Goal: Check status: Check status

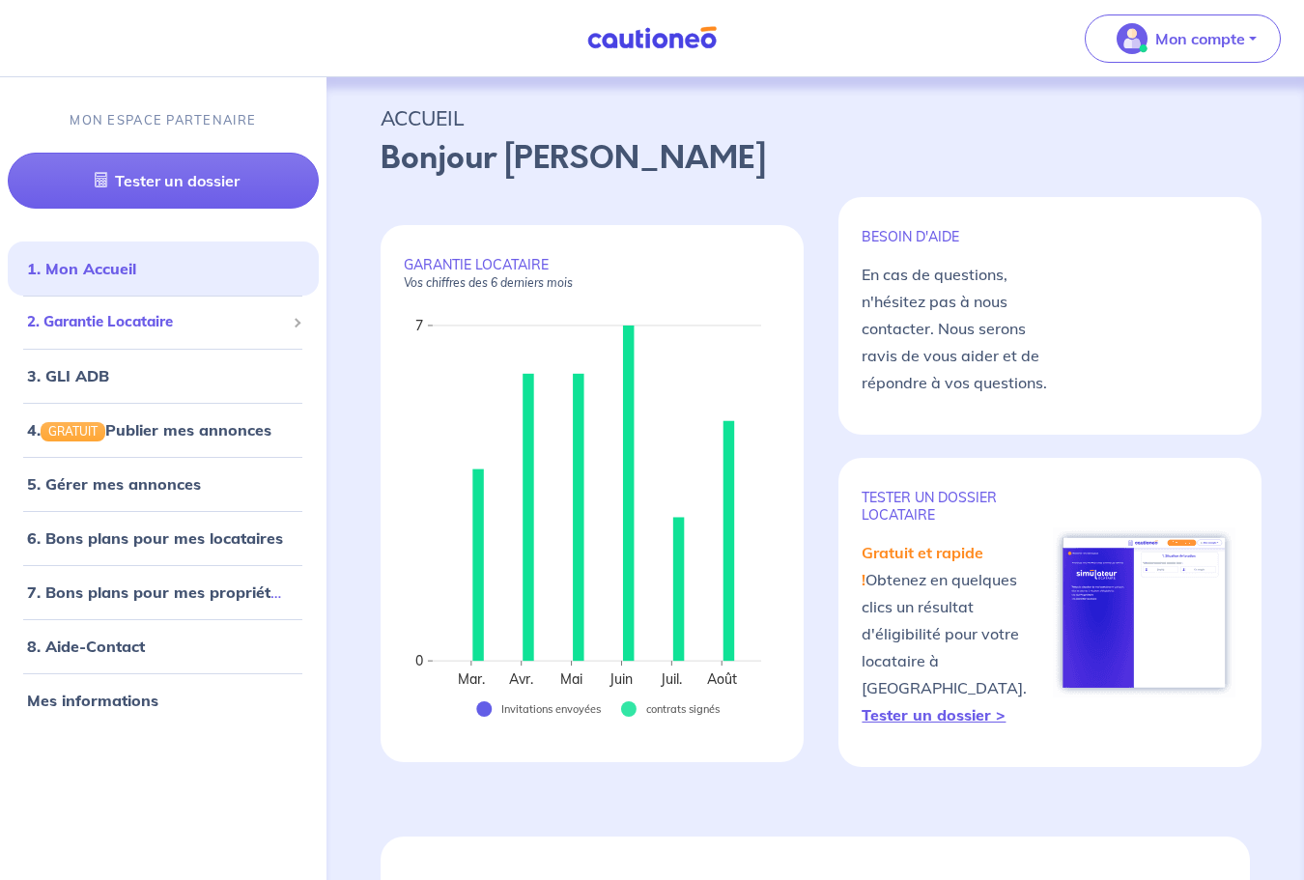
click at [181, 323] on span "2. Garantie Locataire" at bounding box center [156, 322] width 258 height 22
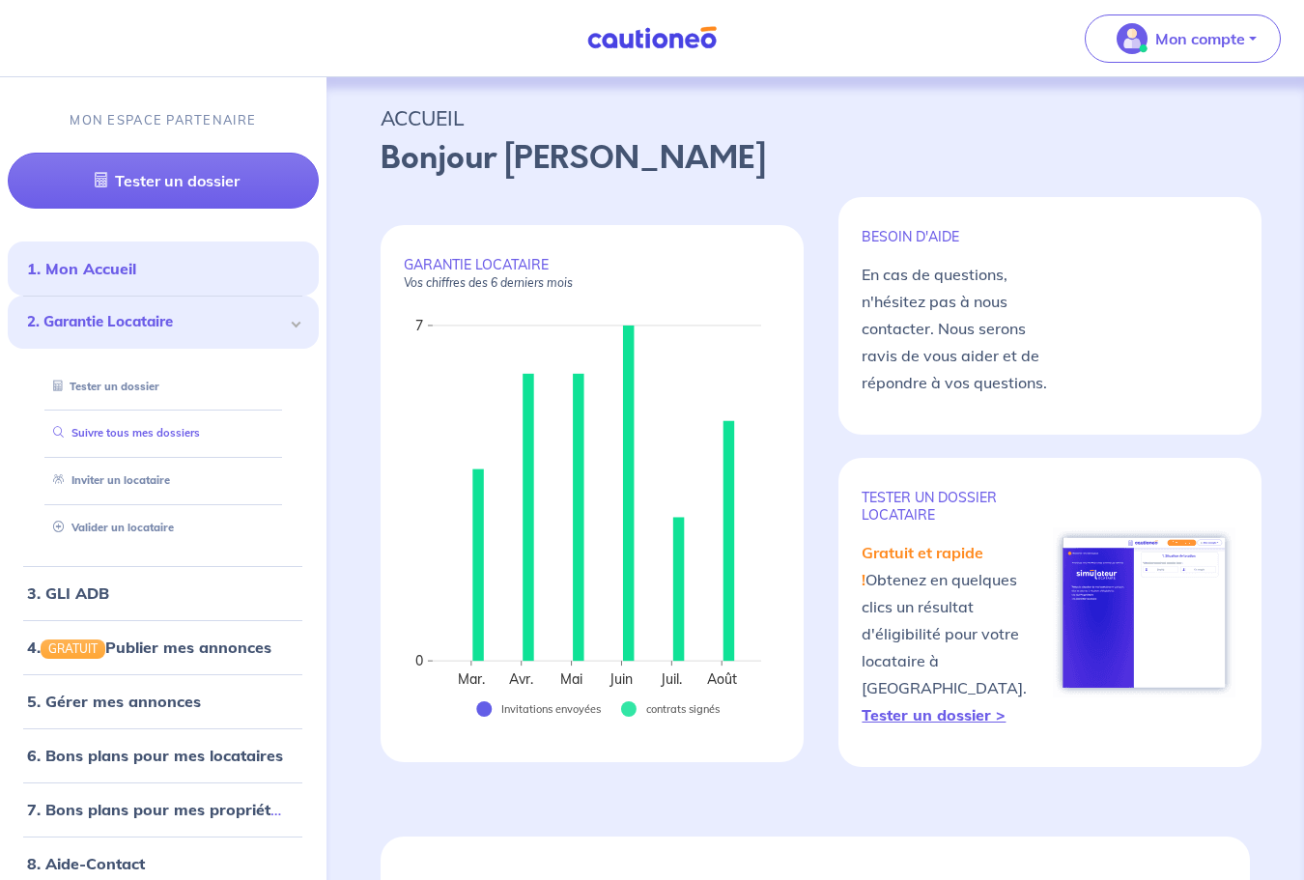
click at [171, 431] on link "Suivre tous mes dossiers" at bounding box center [122, 434] width 155 height 14
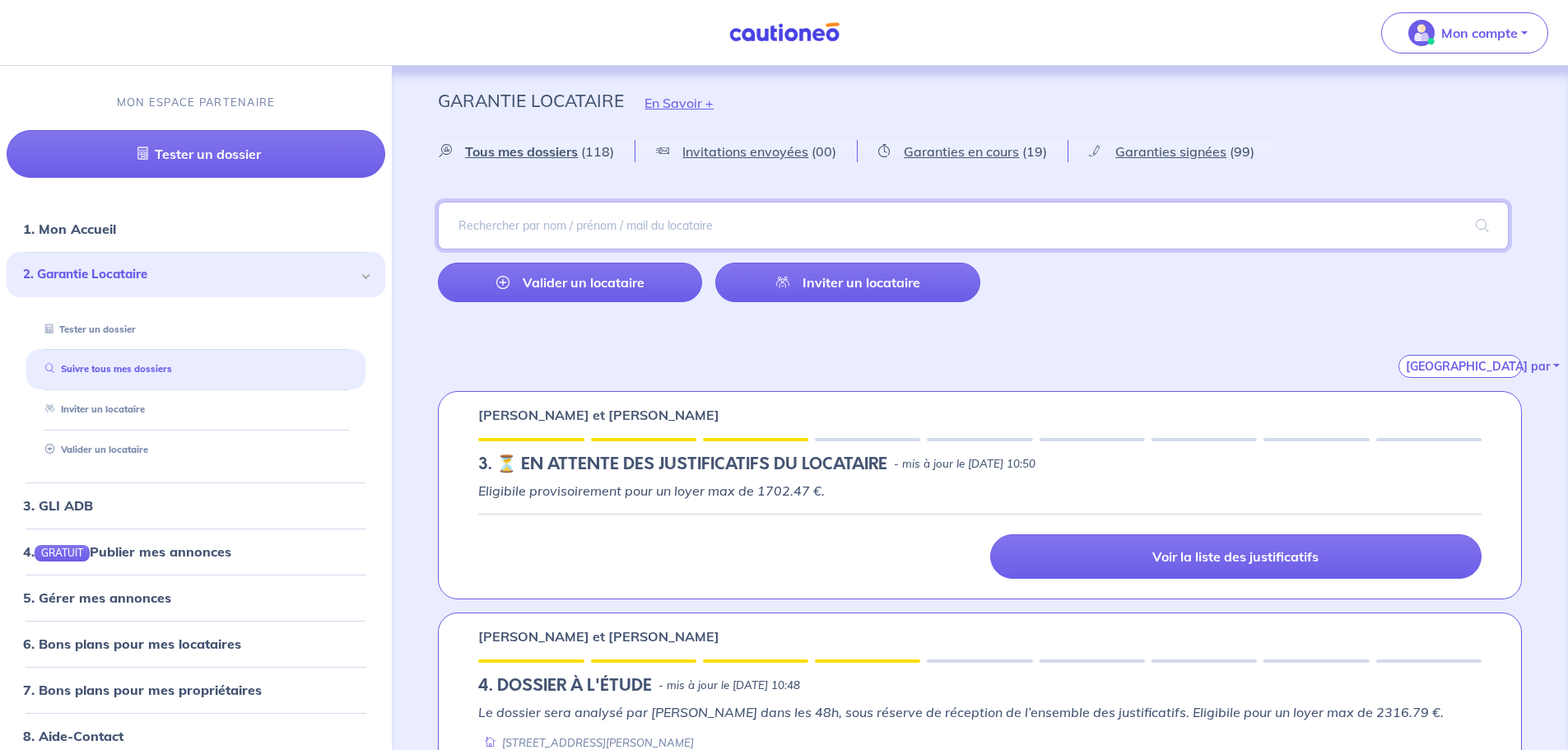
click at [1022, 230] on input "search" at bounding box center [973, 226] width 1070 height 48
type input "brice"
click at [1499, 236] on span at bounding box center [1482, 226] width 53 height 46
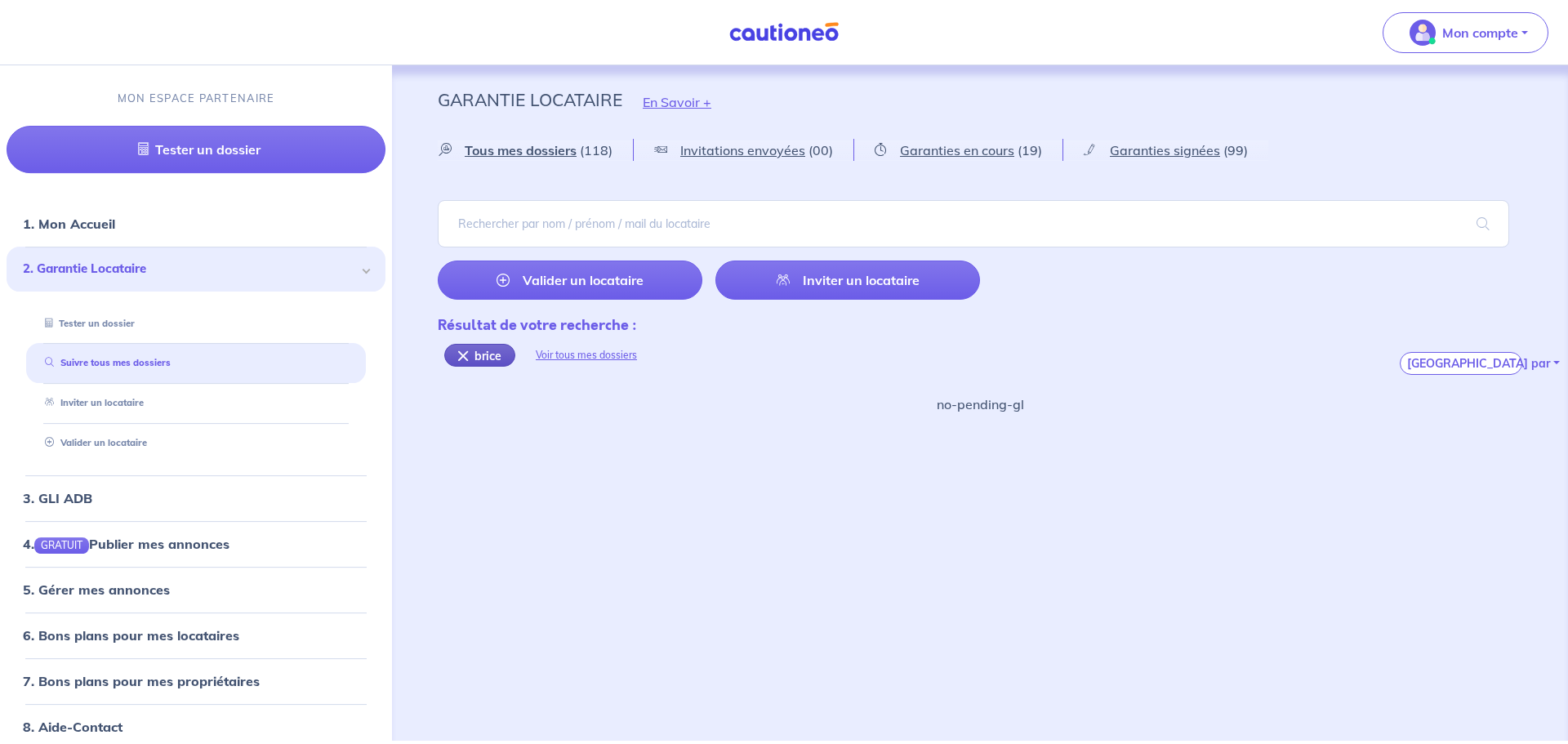
click at [480, 352] on div "brice" at bounding box center [480, 355] width 71 height 23
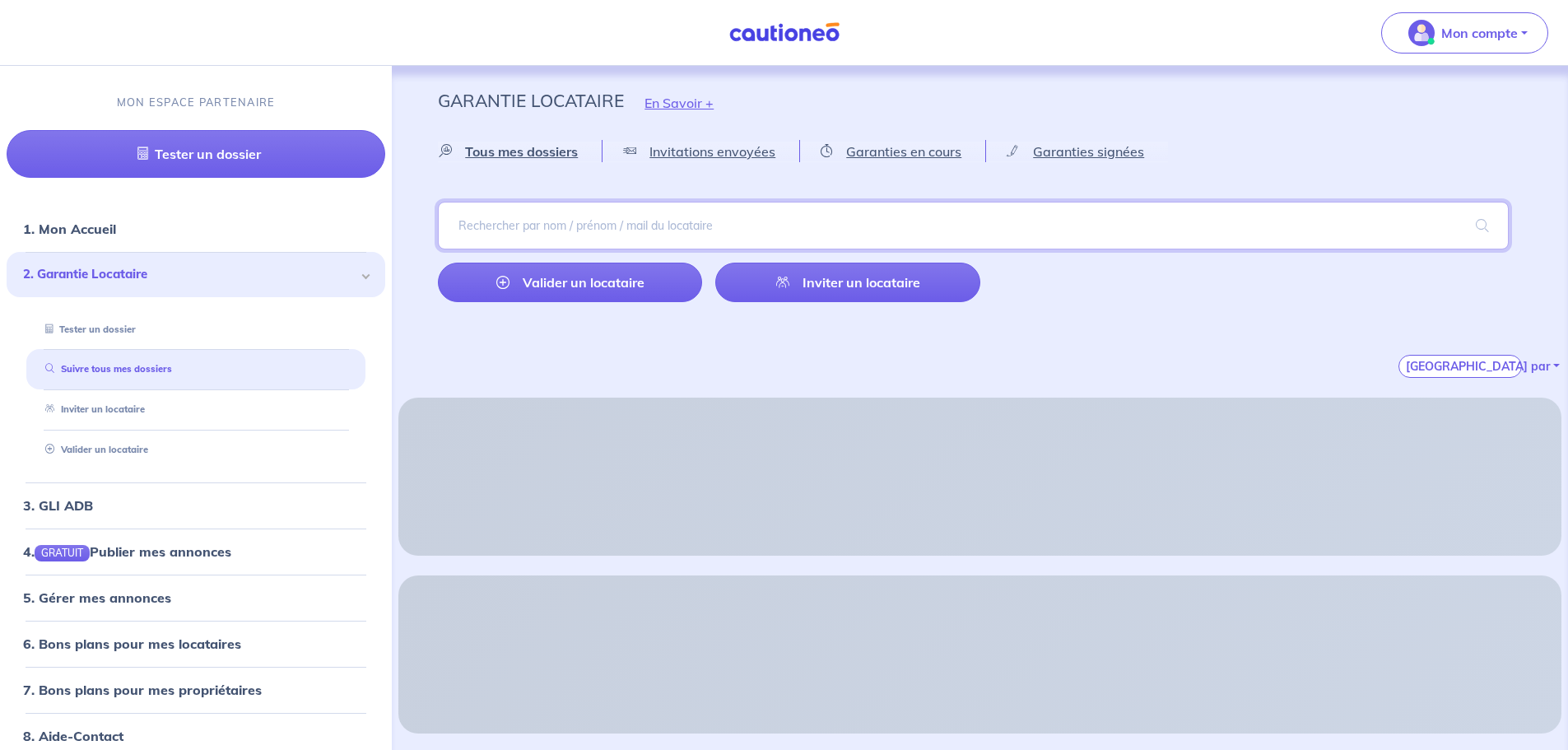
click at [564, 224] on input "search" at bounding box center [973, 226] width 1070 height 48
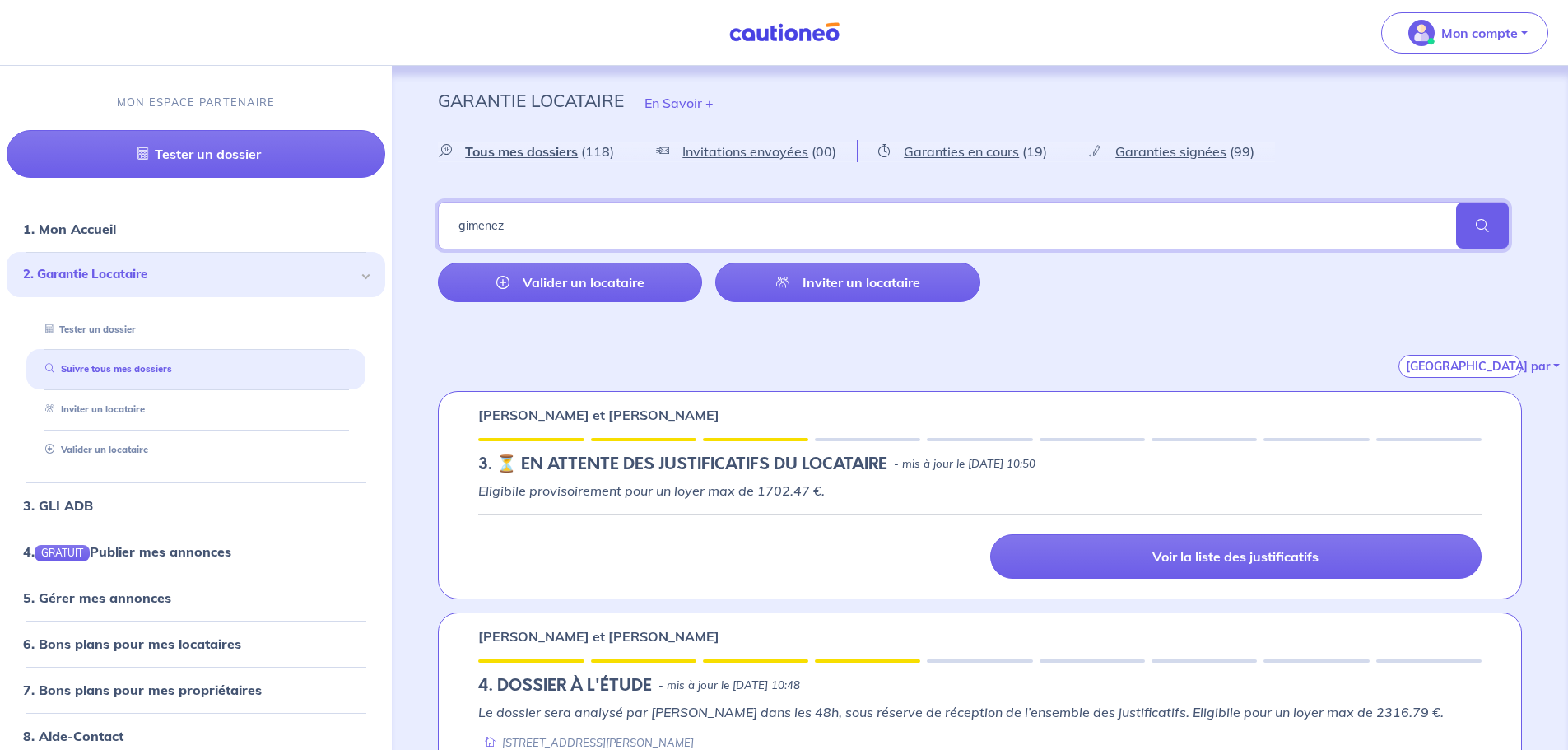
type input "gimenez"
click at [1466, 222] on span at bounding box center [1482, 226] width 53 height 46
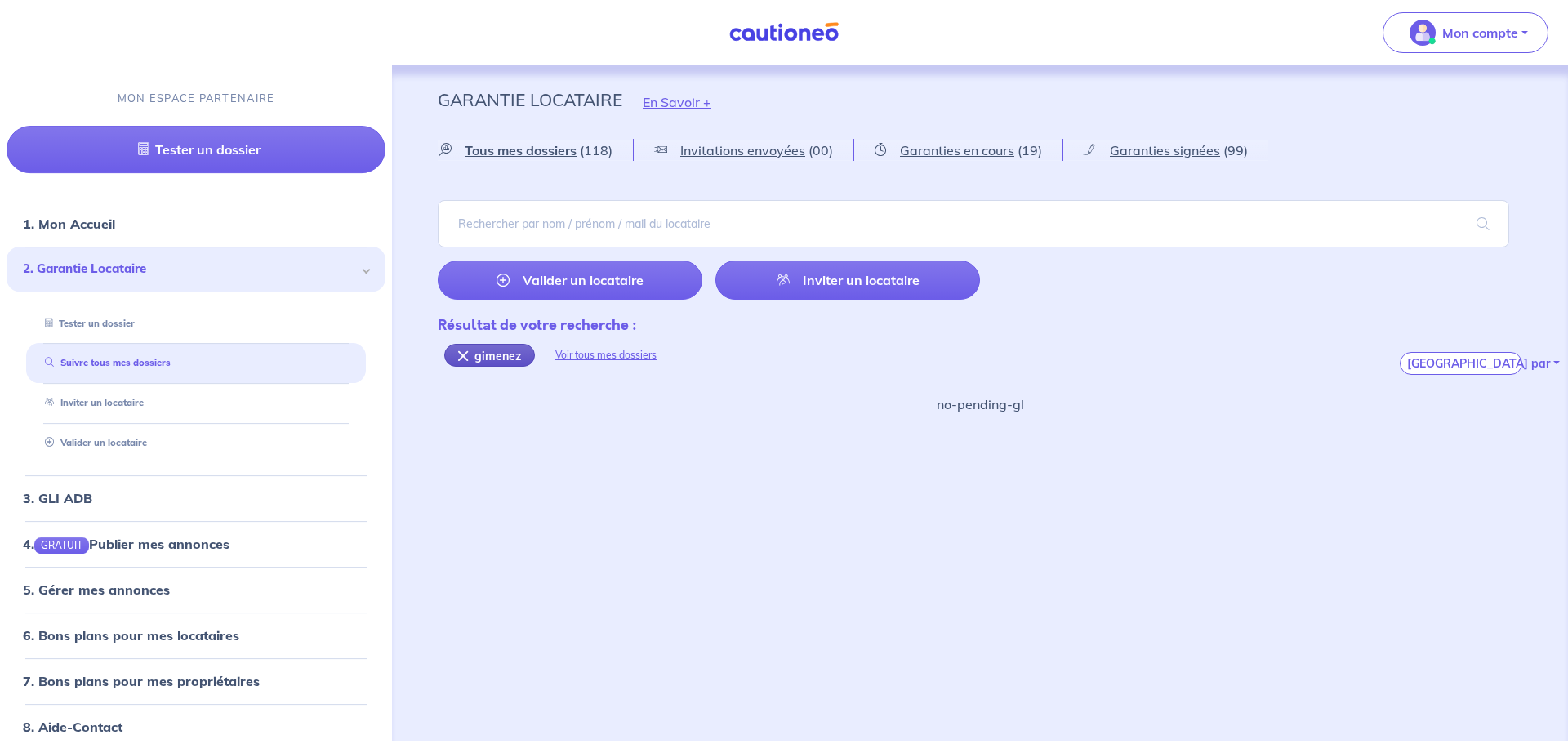
click at [494, 356] on div "gimenez" at bounding box center [489, 355] width 90 height 23
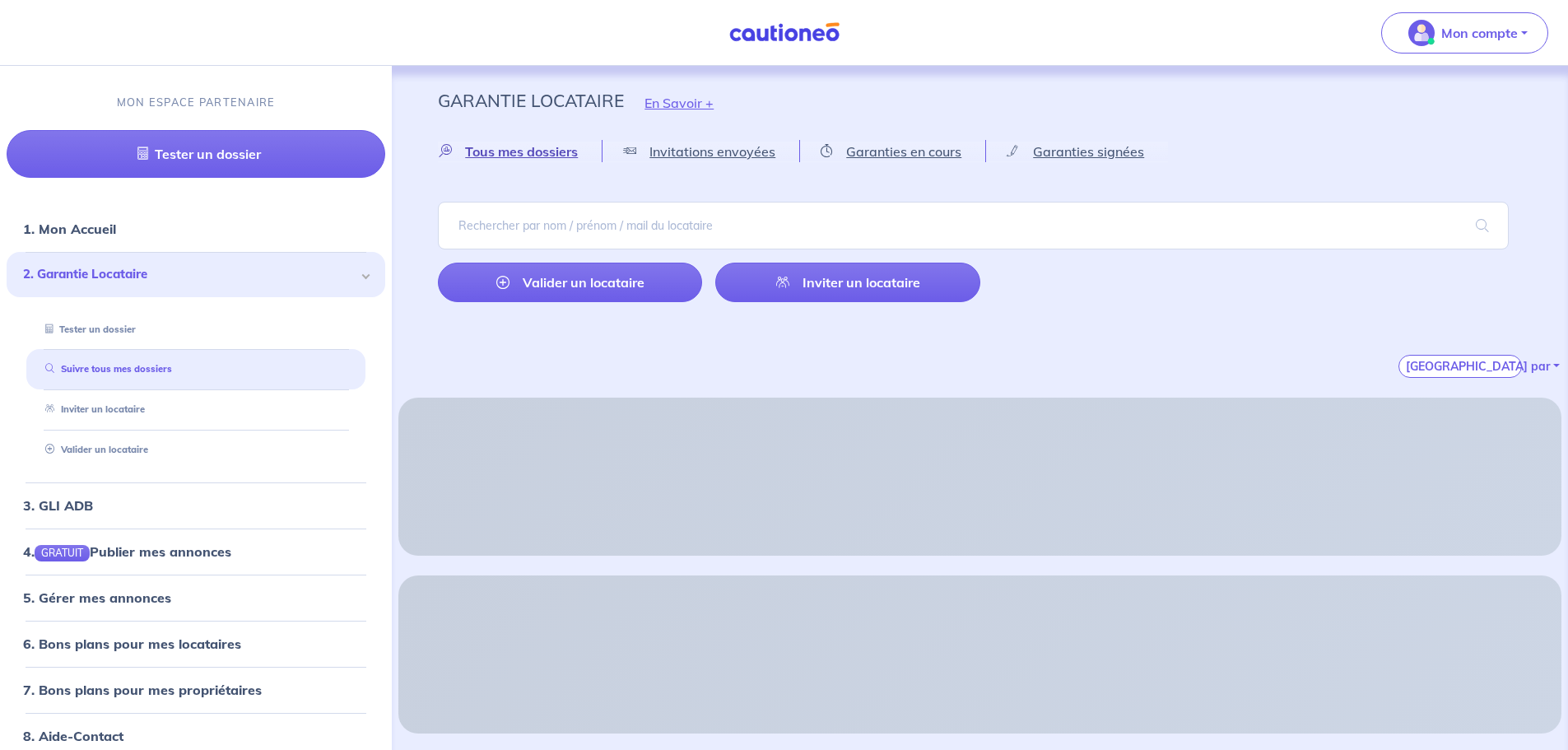
click at [540, 151] on span "Tous mes dossiers" at bounding box center [522, 151] width 112 height 16
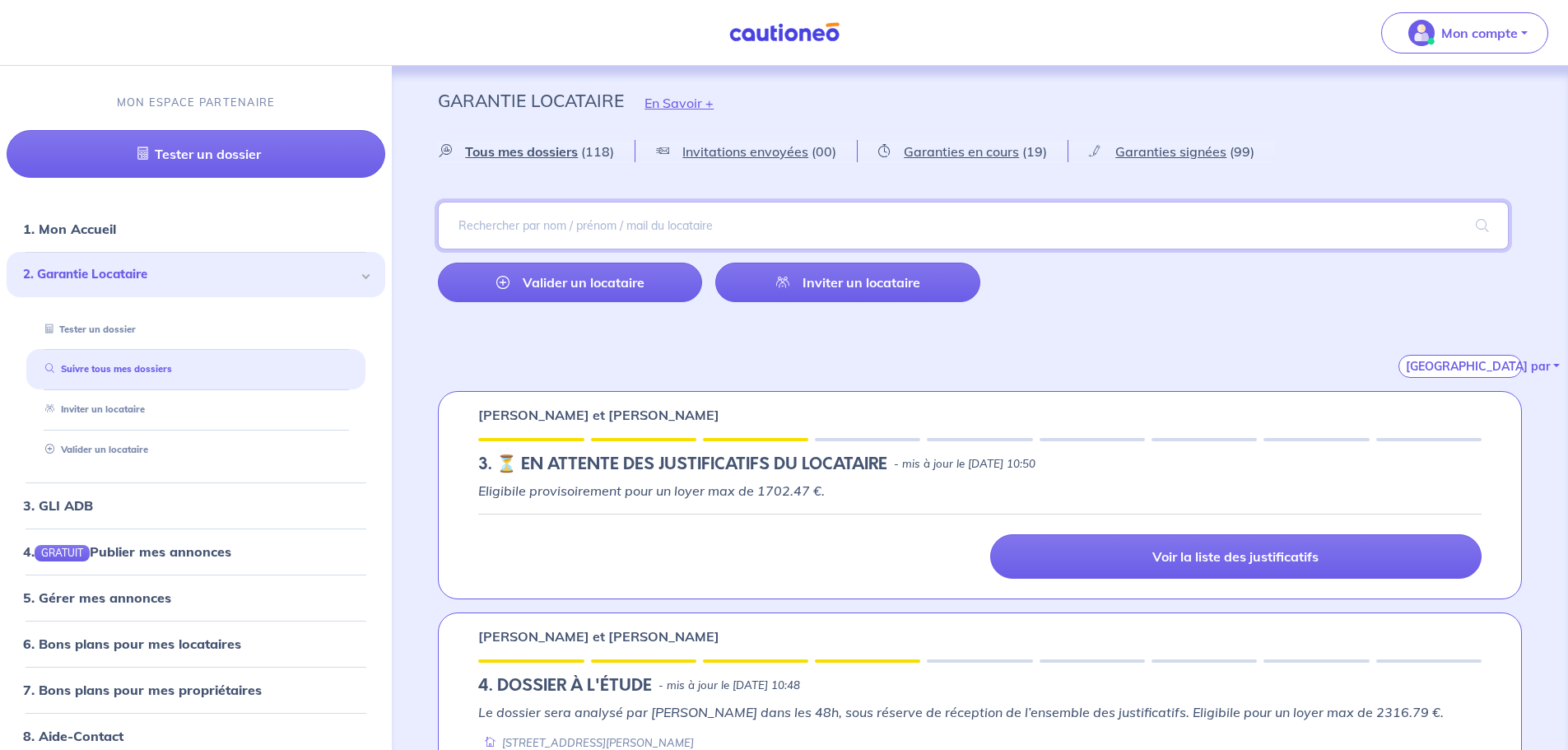
click at [570, 231] on input "search" at bounding box center [973, 226] width 1070 height 48
type input "gimenez"
click at [1463, 219] on span at bounding box center [1482, 226] width 53 height 46
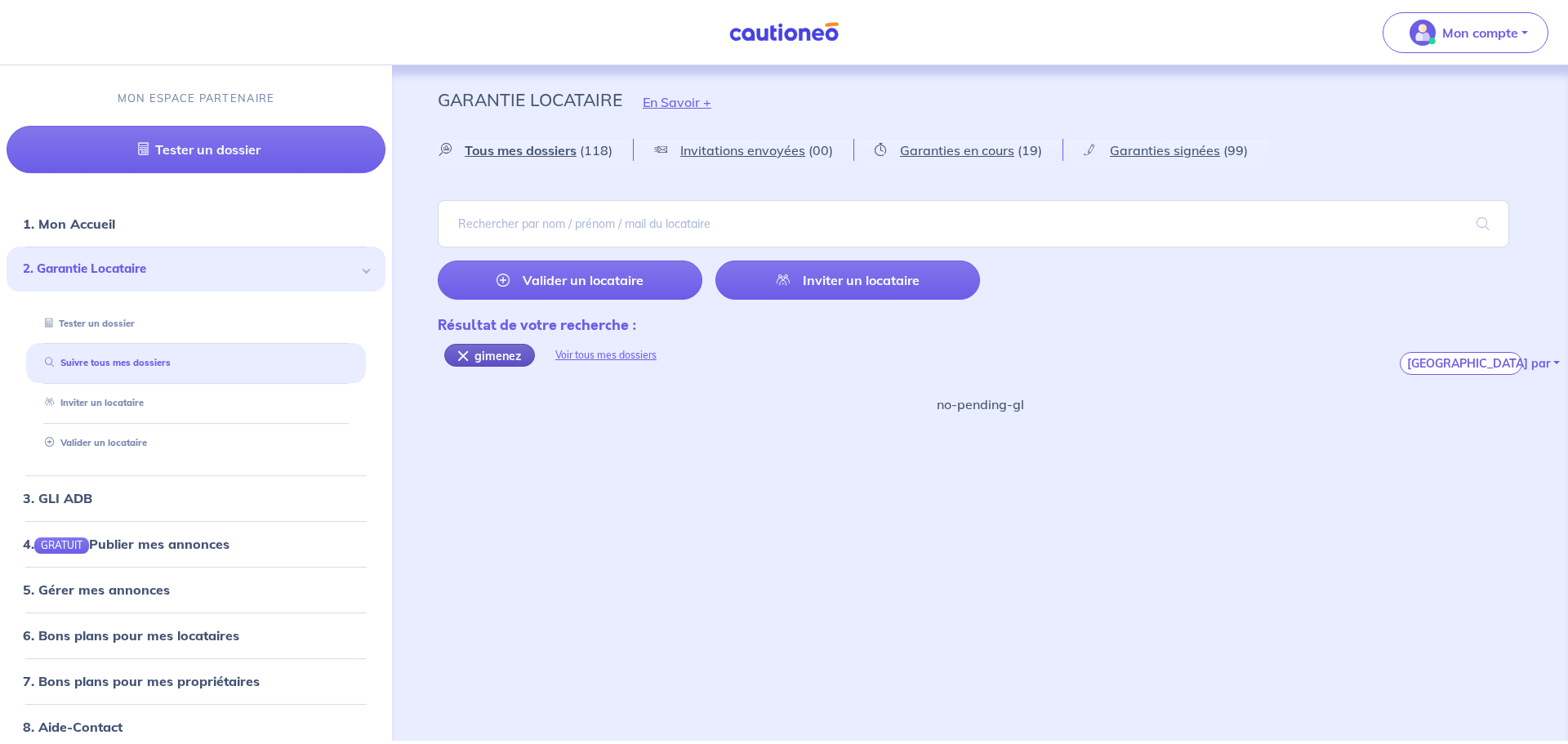
click at [499, 358] on div "gimenez" at bounding box center [489, 355] width 90 height 23
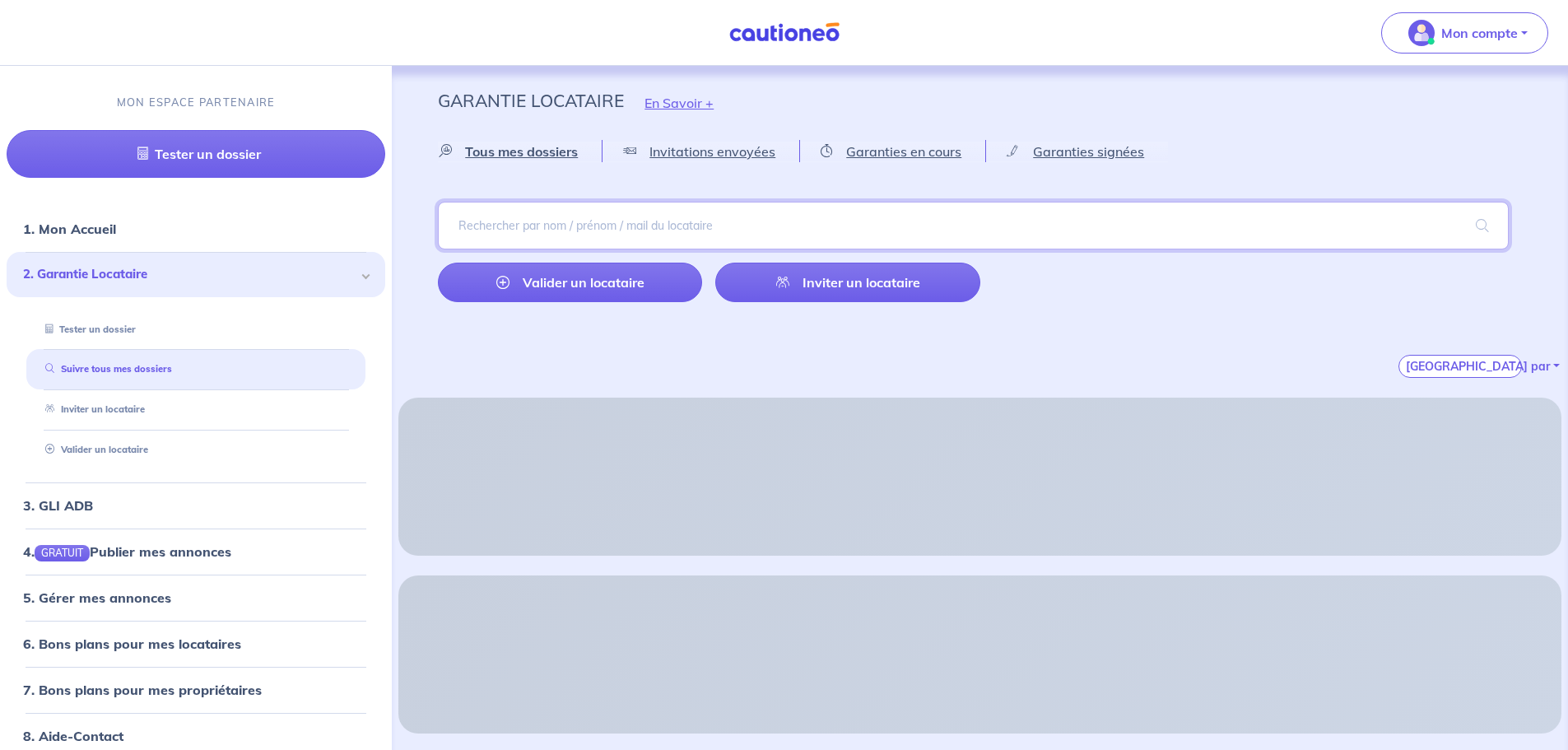
click at [619, 223] on input "search" at bounding box center [973, 226] width 1070 height 48
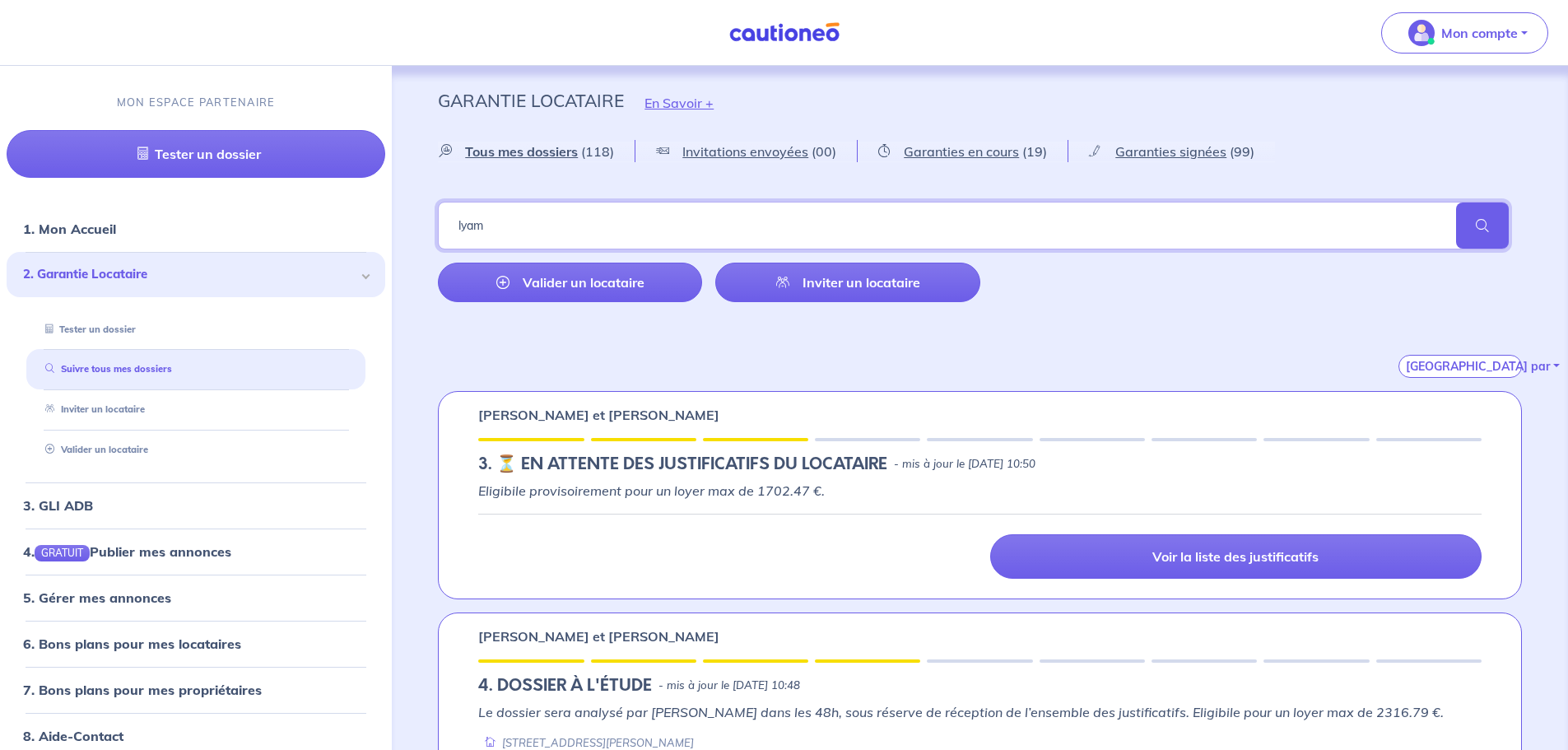
type input "lyam"
